Goal: Task Accomplishment & Management: Manage account settings

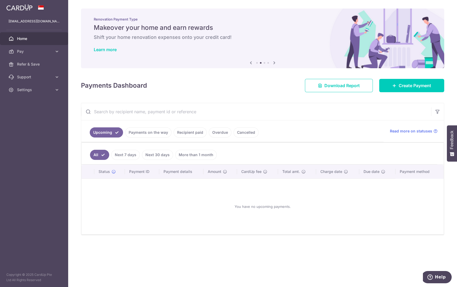
click at [152, 130] on link "Payments on the way" at bounding box center [148, 132] width 46 height 10
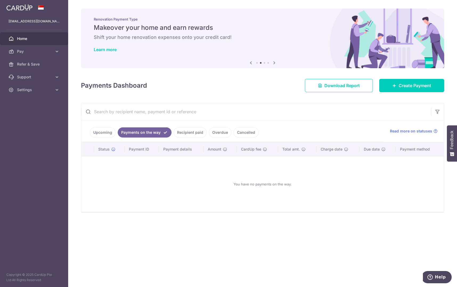
click at [192, 133] on link "Recipient paid" at bounding box center [190, 132] width 33 height 10
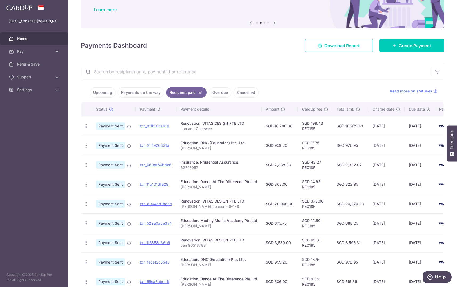
scroll to position [80, 0]
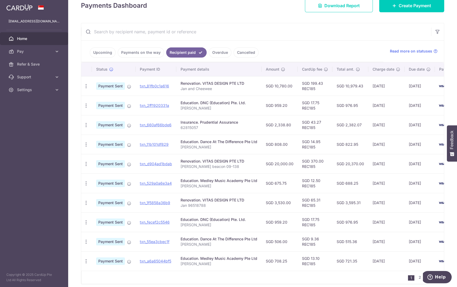
click at [233, 50] on link "Cancelled" at bounding box center [245, 52] width 25 height 10
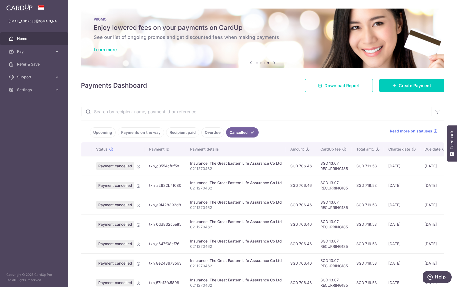
click at [142, 136] on link "Payments on the way" at bounding box center [141, 132] width 46 height 10
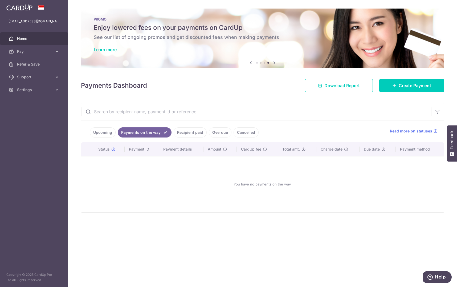
click at [102, 136] on link "Upcoming" at bounding box center [103, 132] width 26 height 10
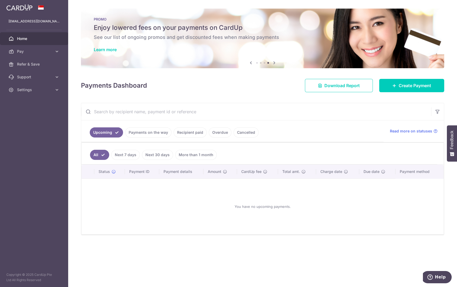
click at [164, 136] on link "Payments on the way" at bounding box center [148, 132] width 46 height 10
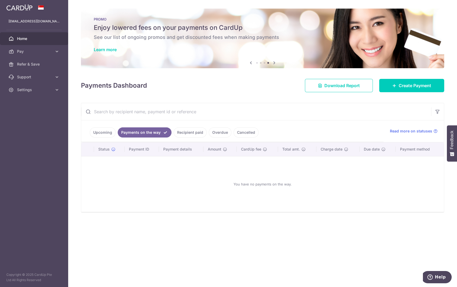
click at [207, 132] on li "Overdue" at bounding box center [219, 132] width 25 height 10
click at [189, 132] on link "Recipient paid" at bounding box center [190, 132] width 33 height 10
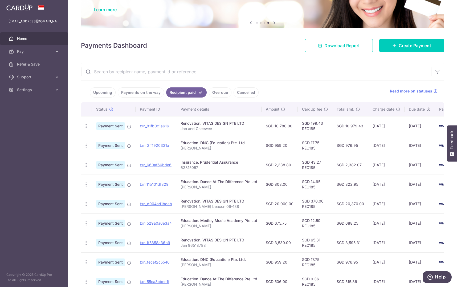
scroll to position [80, 0]
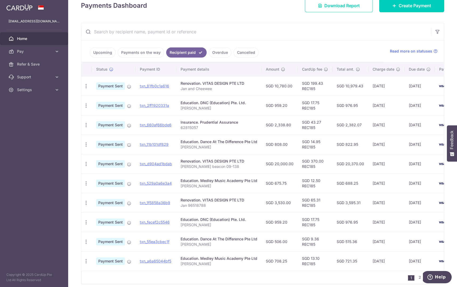
click at [190, 34] on input "text" at bounding box center [256, 31] width 350 height 17
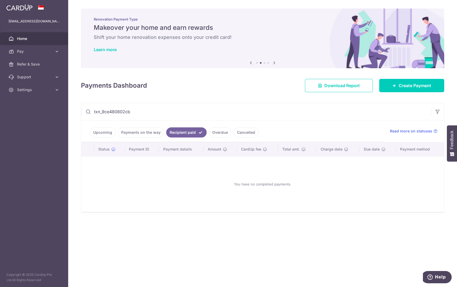
type input "txn_9ce480802cb"
click at [244, 133] on link "Cancelled" at bounding box center [245, 132] width 25 height 10
click at [216, 133] on link "Overdue" at bounding box center [212, 132] width 23 height 10
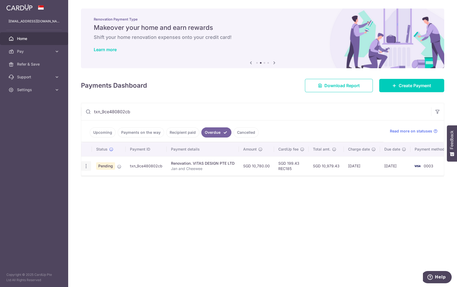
click at [86, 168] on icon "button" at bounding box center [86, 166] width 6 height 6
click at [116, 178] on span "Update payment" at bounding box center [114, 180] width 36 height 6
radio input "true"
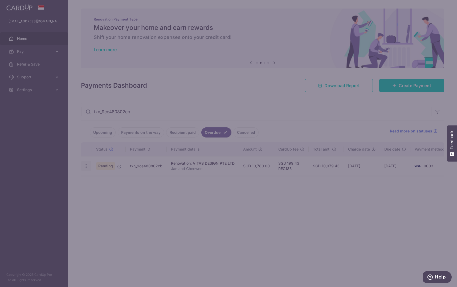
type input "10,780.00"
type input "29/08/2025"
type input "Jan and Cheewee"
type input "40% Deposit"
type input "REC185"
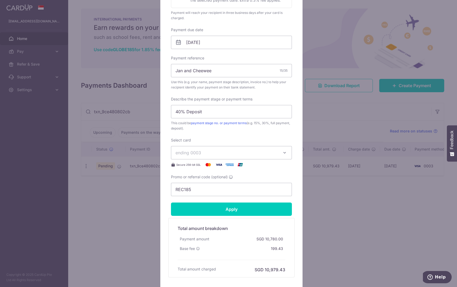
scroll to position [106, 0]
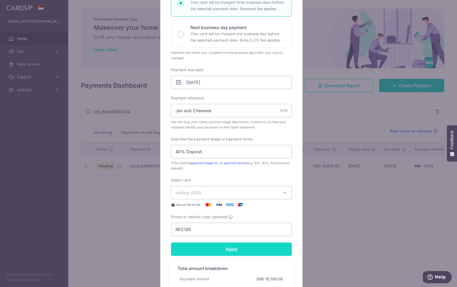
click at [233, 251] on input "Apply" at bounding box center [231, 248] width 121 height 13
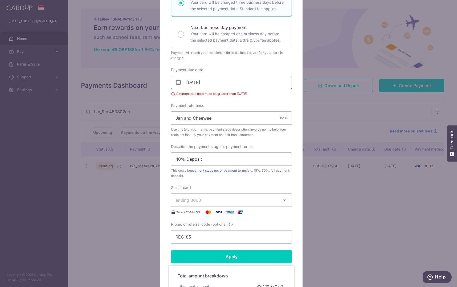
click at [225, 83] on input "29/08/2025" at bounding box center [231, 82] width 121 height 13
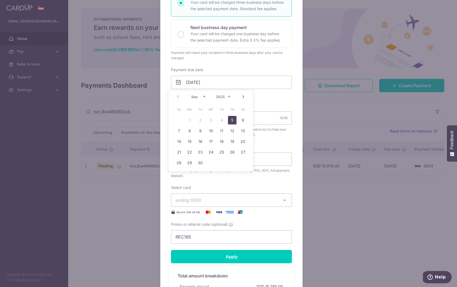
click at [234, 120] on link "5" at bounding box center [232, 120] width 9 height 9
type input "05/09/2025"
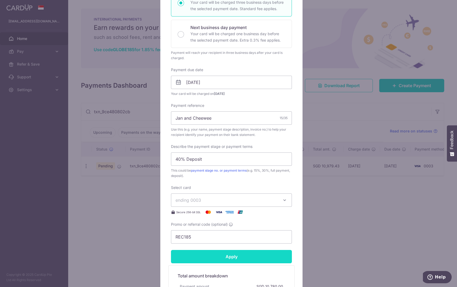
click at [227, 256] on input "Apply" at bounding box center [231, 256] width 121 height 13
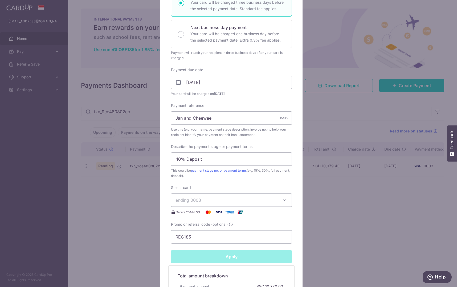
type input "Successfully Applied"
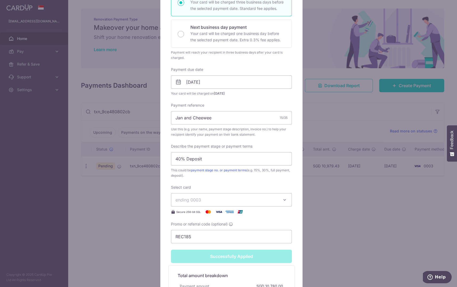
click at [428, 193] on div "Edit payment By clicking apply, you will make changes to all payments to VITAS …" at bounding box center [228, 143] width 457 height 287
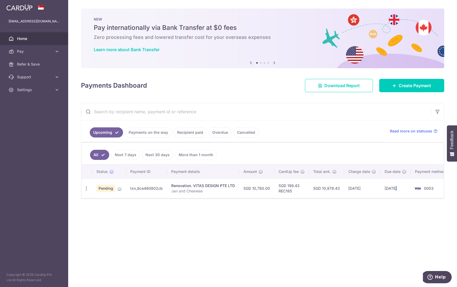
click at [411, 196] on tr "Update payment Cancel payment Upload doc Pending txn_9ce480802cb Renovation. VI…" at bounding box center [265, 187] width 369 height 19
click at [356, 221] on div "× Pause Schedule Pause all future payments in this series Pause just this one p…" at bounding box center [262, 143] width 389 height 287
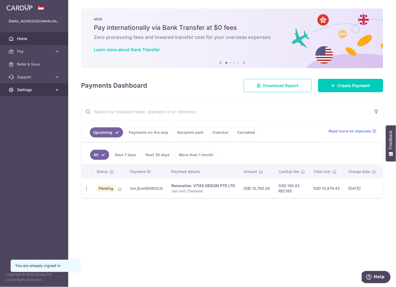
click at [50, 91] on span "Settings" at bounding box center [34, 89] width 35 height 5
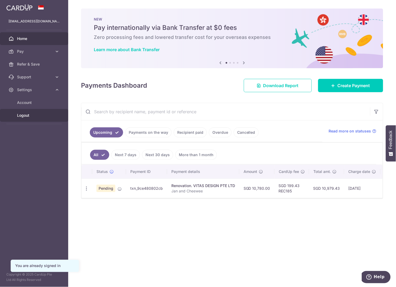
click at [29, 116] on span "Logout" at bounding box center [34, 115] width 35 height 5
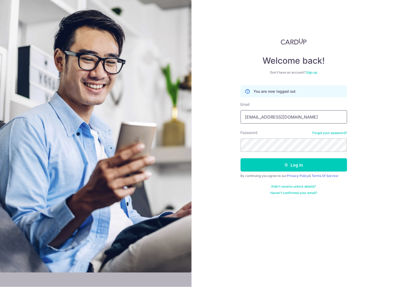
click at [280, 117] on input "janlin@udo.com.sg" at bounding box center [293, 116] width 106 height 13
type input "[EMAIL_ADDRESS][DOMAIN_NAME]"
click at [294, 162] on button "Log in" at bounding box center [293, 164] width 106 height 13
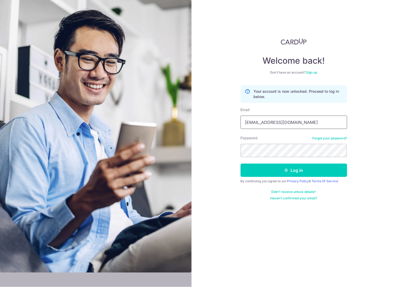
drag, startPoint x: 294, startPoint y: 120, endPoint x: 175, endPoint y: 119, distance: 119.5
click at [175, 119] on section "Welcome back! Don’t have an account? Sign up Your account is now unlocked. Proc…" at bounding box center [198, 143] width 396 height 287
type input "[EMAIL_ADDRESS][DOMAIN_NAME]"
click at [187, 147] on section "Welcome back! Don’t have an account? Sign up Your account is now unlocked. Proc…" at bounding box center [198, 143] width 396 height 287
click at [299, 169] on button "Log in" at bounding box center [293, 169] width 106 height 13
